Goal: Contribute content: Add original content to the website for others to see

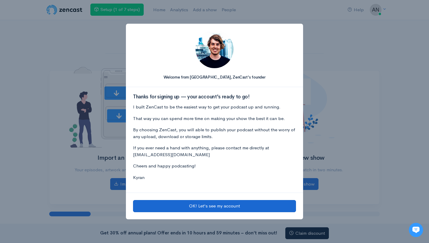
click at [199, 204] on button "OK! Let's see my account" at bounding box center [214, 206] width 163 height 12
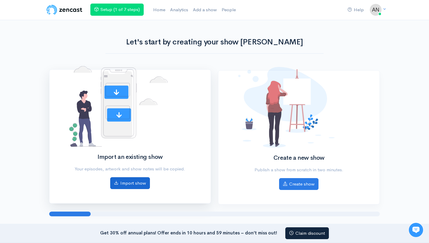
click at [138, 182] on link "Import show" at bounding box center [130, 183] width 40 height 12
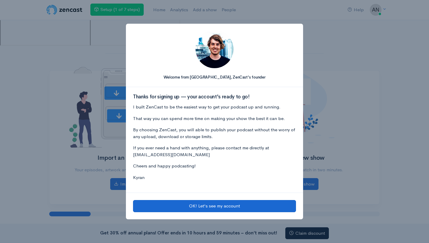
click at [194, 204] on button "OK! Let's see my account" at bounding box center [214, 206] width 163 height 12
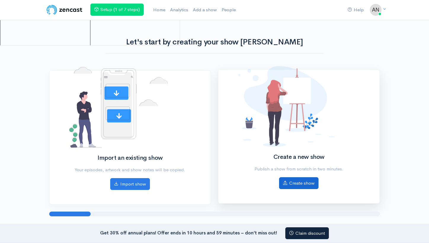
click at [294, 181] on link "Create show" at bounding box center [298, 183] width 39 height 12
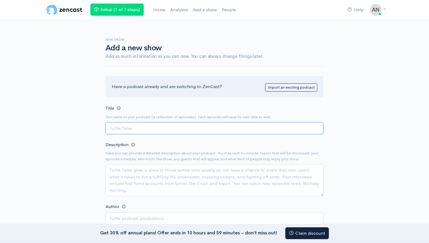
click at [122, 124] on input "Title" at bounding box center [214, 128] width 218 height 12
type input "Focus Talk [DEMOGRAPHIC_DATA] Leadership"
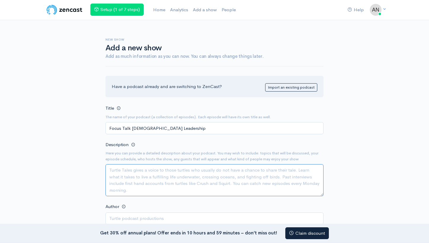
click at [112, 170] on textarea "Description" at bounding box center [214, 180] width 218 height 32
paste textarea "Weekly episodes are designed for leaders in various roles and contexts. The foc…"
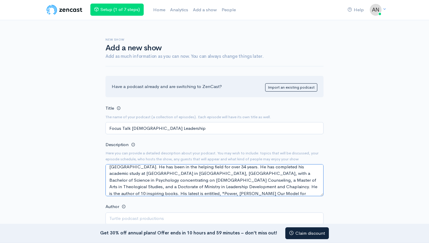
scroll to position [37, 0]
drag, startPoint x: 167, startPoint y: 190, endPoint x: 145, endPoint y: 190, distance: 22.5
click at [145, 190] on textarea "Weekly episodes are designed for leaders in various roles and contexts. The foc…" at bounding box center [214, 180] width 218 height 32
click at [181, 190] on textarea "Weekly episodes are designed for leaders in various roles and contexts. The foc…" at bounding box center [214, 180] width 218 height 32
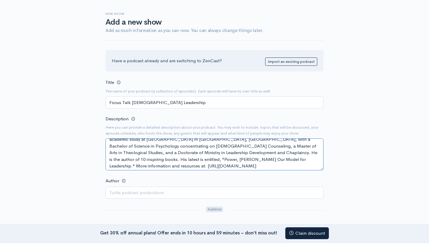
scroll to position [38, 0]
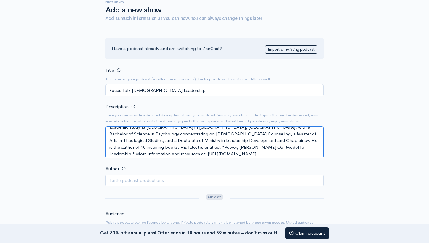
type textarea "Weekly episodes are designed for leaders in various roles and contexts. The foc…"
click at [167, 181] on input "Author" at bounding box center [214, 180] width 218 height 12
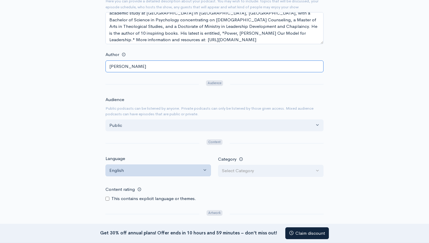
scroll to position [156, 0]
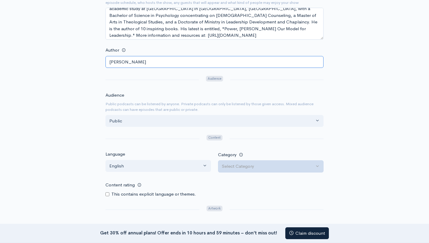
type input "Anthony Martin"
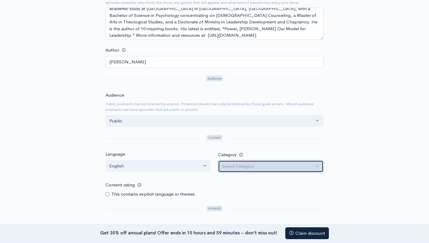
click at [289, 163] on div "Select Category" at bounding box center [268, 166] width 92 height 7
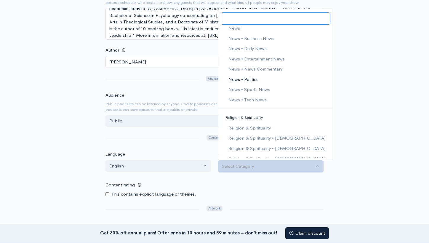
scroll to position [785, 0]
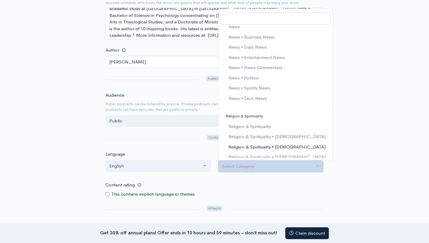
click at [252, 144] on span "Religion & Spirituality • Christianity" at bounding box center [276, 147] width 97 height 7
select select "Religion & Spirituality > Christianity"
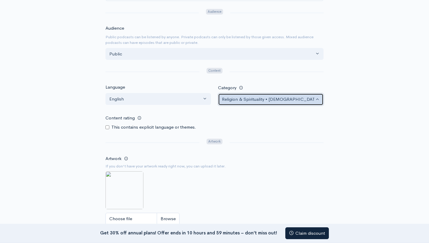
scroll to position [249, 0]
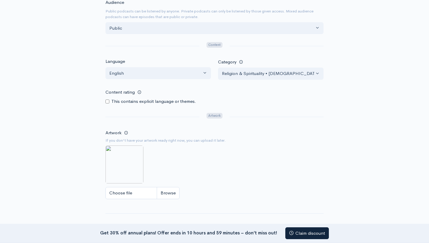
click at [161, 138] on small "If you don't have your artwork ready right now, you can upload it later." at bounding box center [214, 140] width 218 height 6
click at [137, 190] on input "Choose file" at bounding box center [142, 193] width 74 height 12
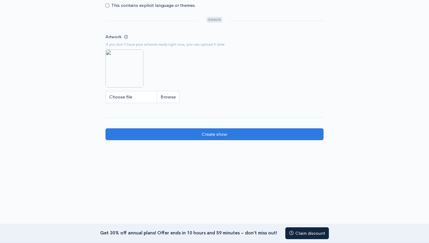
scroll to position [344, 0]
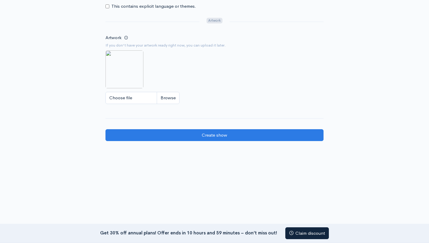
click at [133, 96] on input "Choose file" at bounding box center [142, 98] width 74 height 12
type input "C:\fakepath\Screenshot 2025-09-2..._imresizer.jpg"
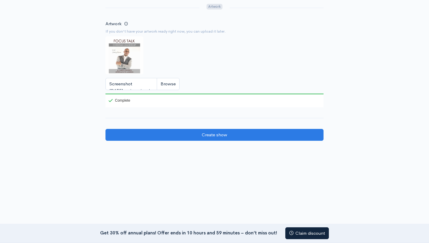
scroll to position [358, 0]
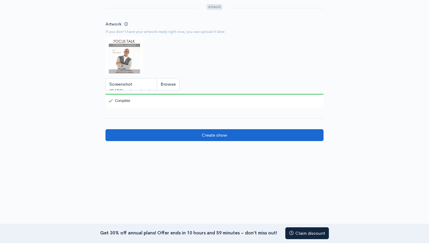
click at [211, 131] on input "Create show" at bounding box center [214, 135] width 218 height 12
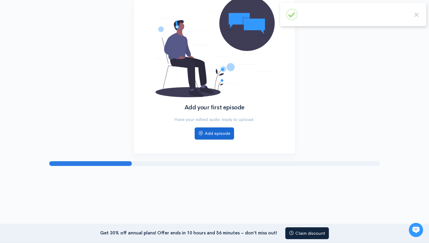
scroll to position [71, 0]
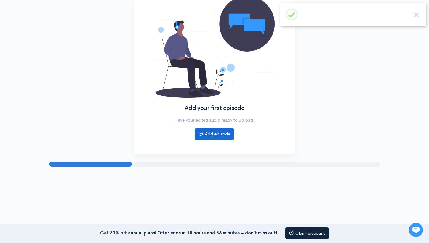
click at [221, 133] on link "Add episode" at bounding box center [213, 134] width 39 height 12
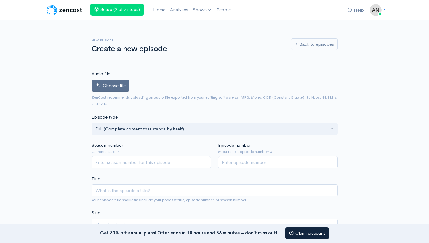
click at [109, 83] on span "Choose file" at bounding box center [114, 86] width 23 height 6
click at [0, 0] on input "Choose file" at bounding box center [0, 0] width 0 height 0
click at [105, 83] on span "Choose file" at bounding box center [114, 86] width 23 height 6
click at [0, 0] on input "Choose file" at bounding box center [0, 0] width 0 height 0
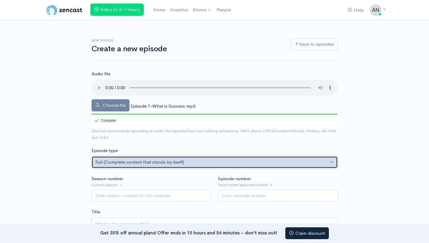
click at [332, 156] on button "Full (Complete content that stands by itself)" at bounding box center [214, 162] width 246 height 12
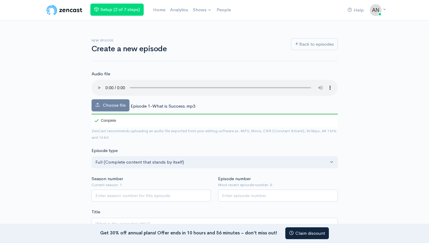
scroll to position [13, 0]
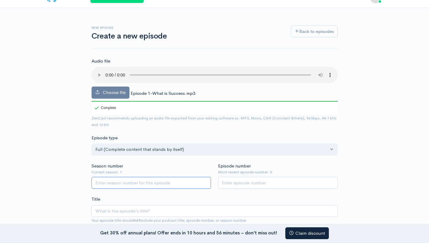
click at [194, 177] on input "Season number" at bounding box center [151, 183] width 120 height 12
type input "1"
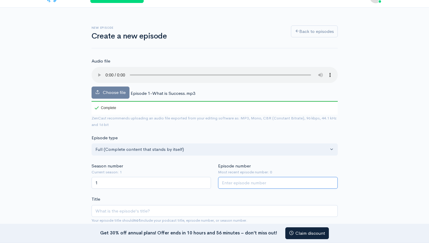
click at [281, 177] on input "Episode number" at bounding box center [278, 183] width 120 height 12
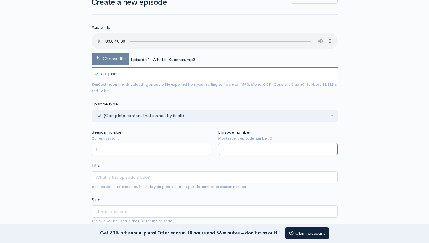
type input "1"
click at [164, 171] on input "Title" at bounding box center [214, 177] width 246 height 12
type input "W"
type input "w"
type input "Wh"
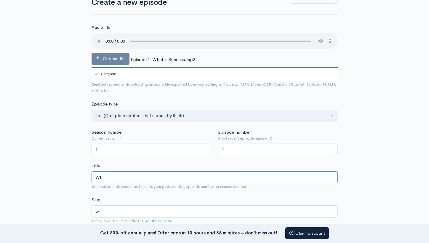
type input "wh"
type input "What"
type input "what"
type input "What D"
type input "what-d"
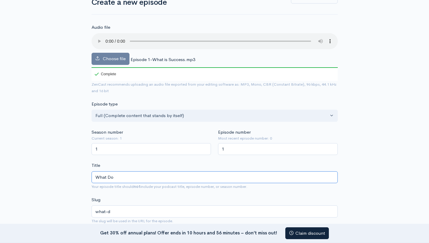
type input "What Doe"
type input "what-doe"
type input "What Does"
type input "what-does"
type input "What Does S"
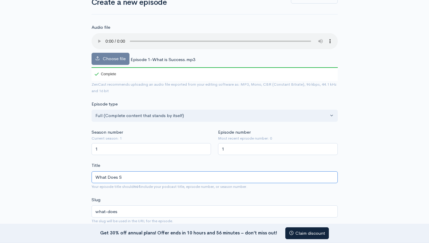
type input "what-does-s"
type input "What Does Su"
type input "what-does-su"
type input "What Does Suc"
type input "what-does-suc"
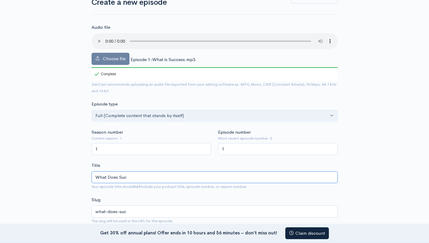
type input "What Does Succ"
type input "what-does-succ"
type input "What Does Succe"
type input "what-does-succe"
type input "What Does Succes"
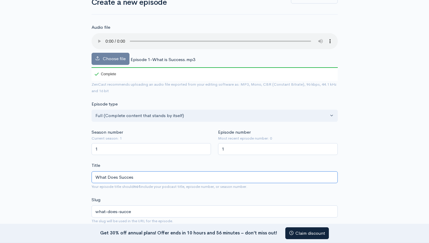
type input "what-does-succes"
type input "What Does Success"
type input "what-does-success"
type input "What Does Success L"
type input "what-does-success-l"
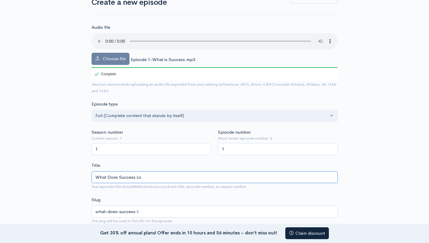
type input "What Does Success Loo"
type input "what-does-success-loo"
type input "What Does Success Look"
type input "what-does-success-look"
type input "What Does Success Look L"
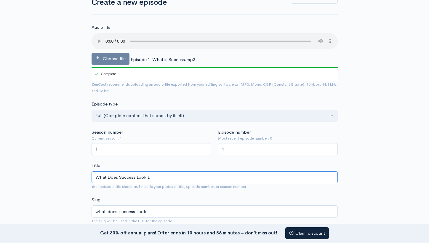
type input "what-does-success-look-l"
type input "What Does Success Look Like"
type input "what-does-success-look-like"
type input "What Does Success Look Like i"
type input "what-does-success-look-like-i"
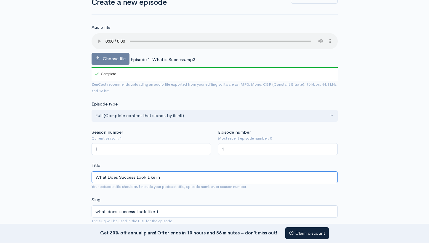
type input "What Does Success Look Like in"
type input "what-does-success-look-like-in"
type input "What Does Success Look Like in C"
type input "what-does-success-look-like-in-c"
type input "What Does Success Look Like in Chr"
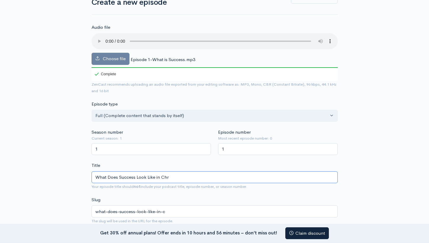
type input "what-does-success-look-like-in-chr"
type input "What Does Success Look Like in Chrr"
type input "what-does-success-look-like-in-chrr"
type input "What Does Success Look Like in Chrris"
type input "what-does-success-look-like-in-chrris"
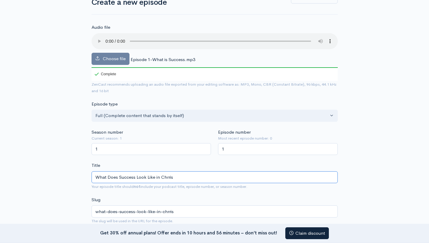
type input "What Does Success Look Like in Chrrist"
type input "what-does-success-look-like-in-chrrist"
type input "What Does Success Look Like in Chrristi"
type input "what-does-success-look-like-in-chrristi"
type input "What Does Success Look Like in Chrrist"
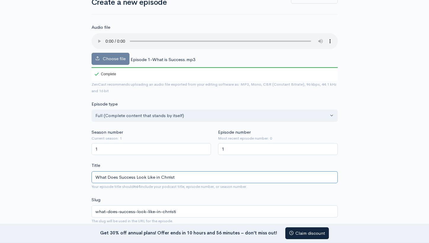
type input "what-does-success-look-like-in-chrrist"
type input "What Does Success Look Like in Chrris"
type input "what-does-success-look-like-in-chrris"
type input "What Does Success Look Like in Chrri"
type input "what-does-success-look-like-in-chrri"
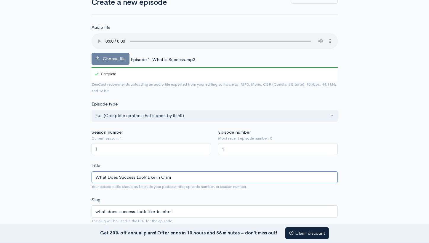
type input "What Does Success Look Like in Chrr"
type input "what-does-success-look-like-in-chrr"
type input "What Does Success Look Like in Chr"
type input "what-does-success-look-like-in-chr"
type input "What Does Success Look Like in Chri"
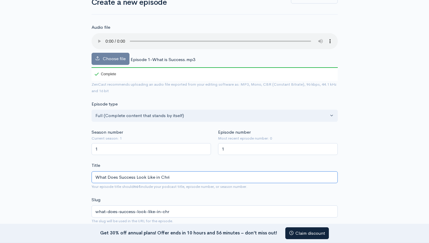
type input "what-does-success-look-like-in-chri"
type input "What Does Success Look Like in [PERSON_NAME]"
type input "what-does-success-look-like-in-[PERSON_NAME]"
type input "What Does Success Look Like in [DEMOGRAPHIC_DATA]"
type input "what-does-success-look-like-in-[PERSON_NAME]"
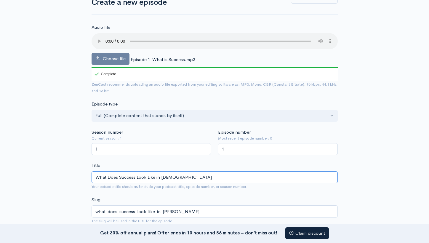
type input "What Does Success Look Like in [DEMOGRAPHIC_DATA]"
type input "what-does-success-look-like-in-christi"
type input "What Does Success Look Like in [DEMOGRAPHIC_DATA]"
type input "what-does-success-look-like-in-[DEMOGRAPHIC_DATA]"
type input "What Does Success Look Like in [DEMOGRAPHIC_DATA] l"
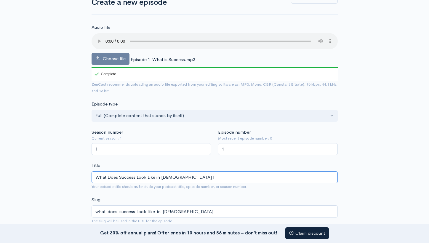
type input "what-does-success-look-like-in-christian-l"
type input "What Does Success Look Like in [DEMOGRAPHIC_DATA]"
type input "what-does-success-look-like-in-[DEMOGRAPHIC_DATA]"
type input "What Does Success Look Like in [DEMOGRAPHIC_DATA] L"
type input "what-does-success-look-like-in-christian-l"
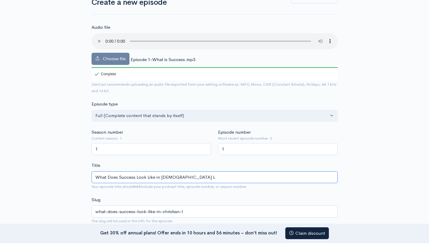
type input "What Does Success Look Like in [DEMOGRAPHIC_DATA][PERSON_NAME]"
type input "what-does-success-look-like-in-christian-le"
type input "What Does Success Look Like in [DEMOGRAPHIC_DATA] Lead"
type input "what-does-success-look-like-in-christian-lead"
type input "What Does Success Look Like in [DEMOGRAPHIC_DATA] Leader"
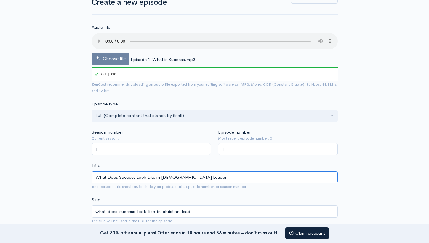
type input "what-does-success-look-like-in-[DEMOGRAPHIC_DATA]-leader"
type input "What Does Success Look Like in [DEMOGRAPHIC_DATA] Leadershi"
type input "what-does-success-look-like-in-[DEMOGRAPHIC_DATA]-leadershi"
type input "What Does Success Look Like in [DEMOGRAPHIC_DATA] Leadership"
type input "what-does-success-look-like-in-[DEMOGRAPHIC_DATA]-leadership"
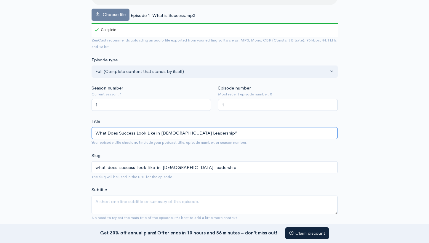
scroll to position [95, 0]
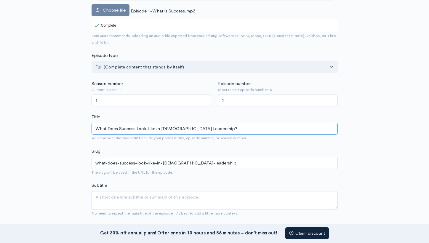
type input "What Does Success Look Like in [DEMOGRAPHIC_DATA] Leadership?"
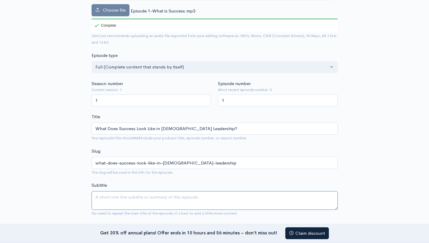
click at [149, 191] on textarea "Subtitle" at bounding box center [214, 200] width 246 height 19
click at [112, 191] on textarea "Subtitle" at bounding box center [214, 200] width 246 height 19
paste textarea "follow"
type textarea "follow"
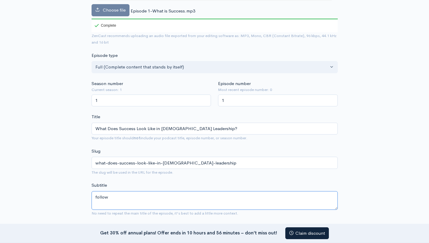
click at [113, 193] on textarea "follow" at bounding box center [214, 200] width 246 height 19
drag, startPoint x: 111, startPoint y: 191, endPoint x: 83, endPoint y: 181, distance: 28.8
paste textarea "Success in [DEMOGRAPHIC_DATA] Leadership can be summarized in one person: [PERS…"
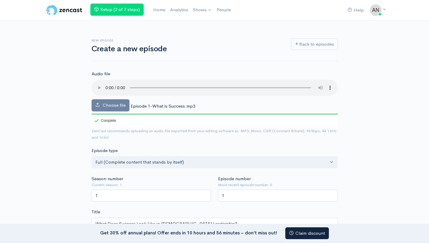
scroll to position [0, 0]
type textarea "Success in [DEMOGRAPHIC_DATA] Leadership can be summarized in one person: [PERS…"
click at [343, 67] on link "Logout" at bounding box center [355, 69] width 56 height 10
